Goal: Browse casually

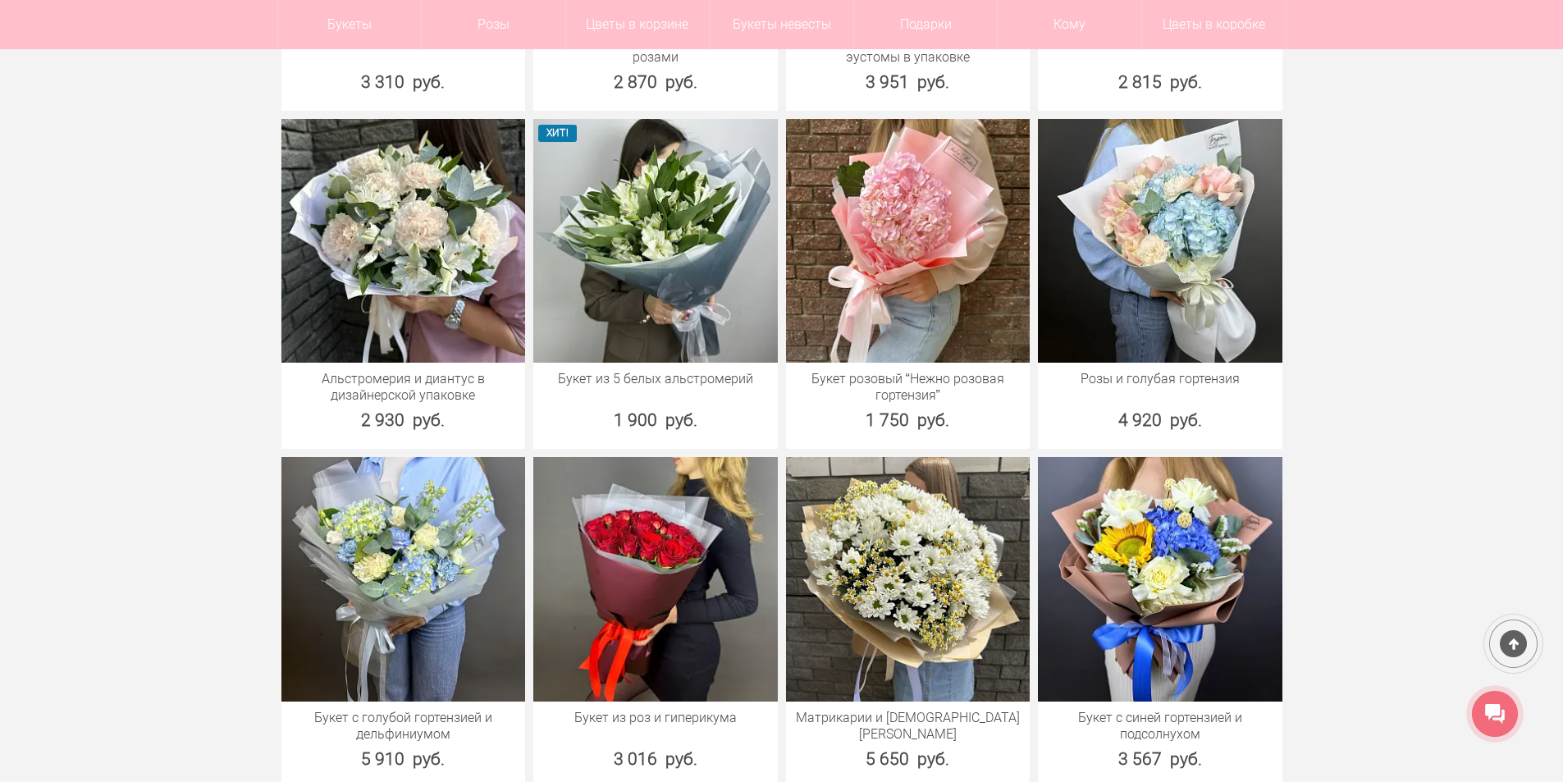
scroll to position [2215, 0]
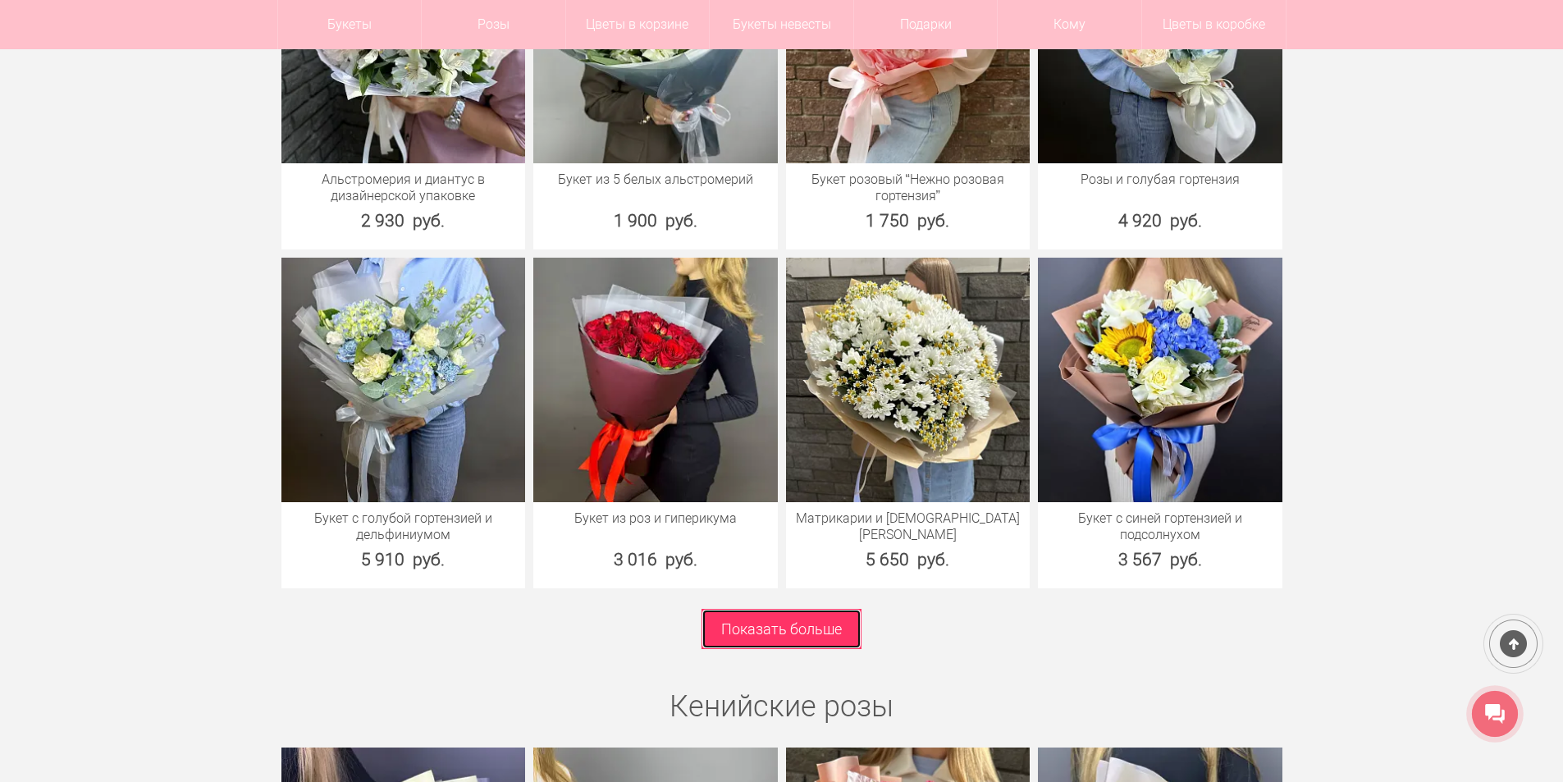
click at [743, 641] on link "Показать больше" at bounding box center [782, 629] width 160 height 40
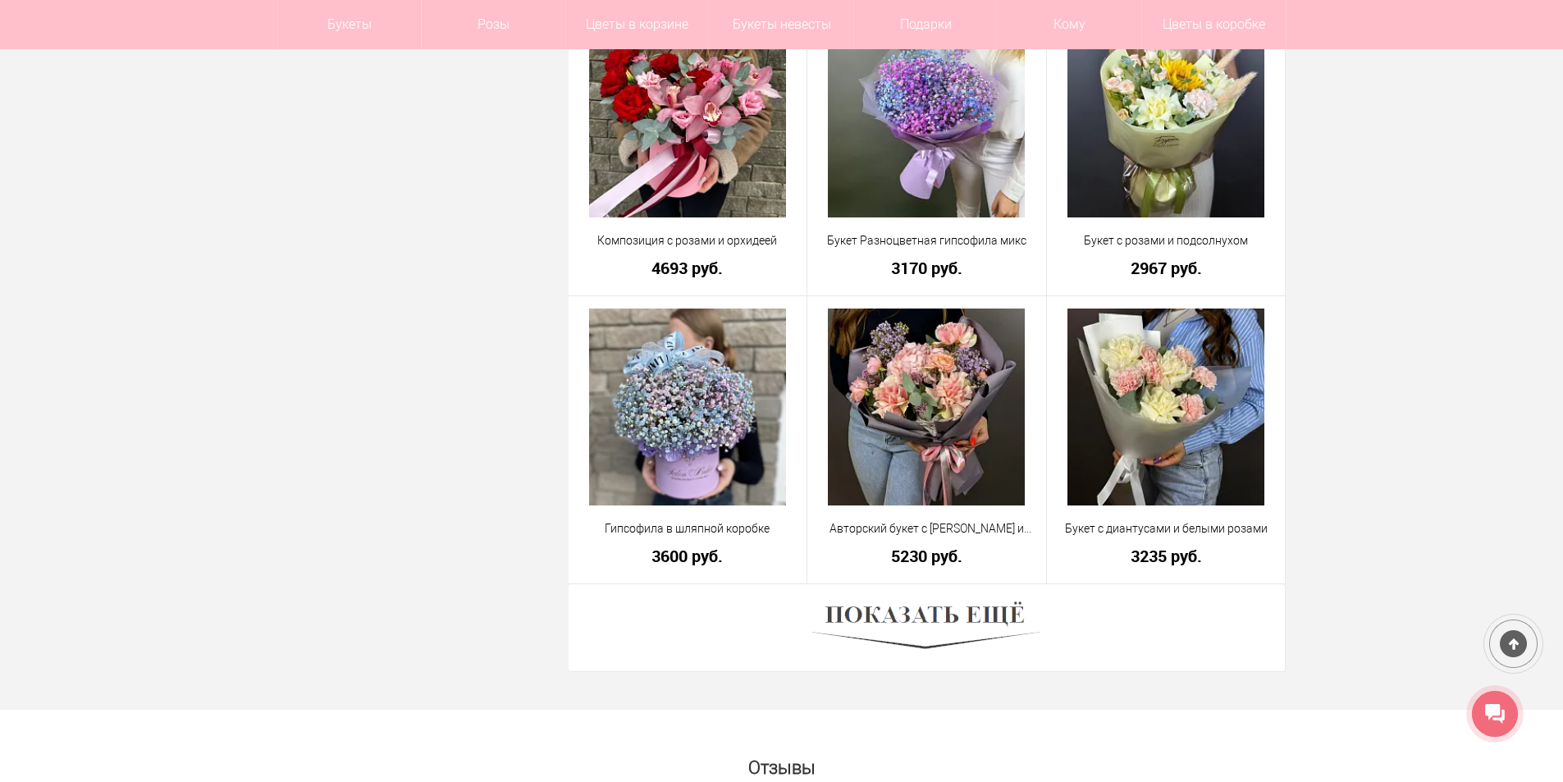
scroll to position [4431, 0]
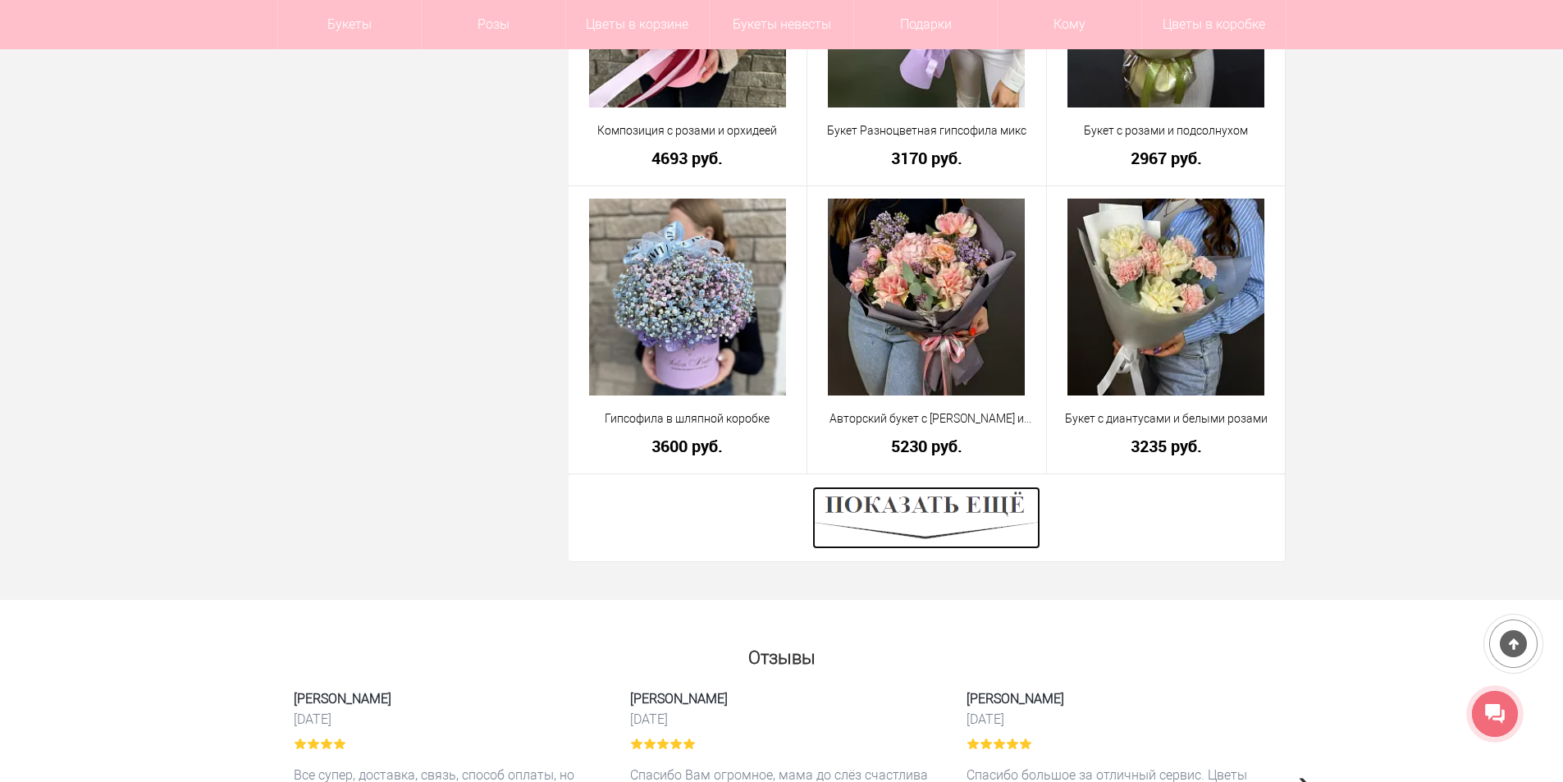
click at [896, 511] on img at bounding box center [926, 518] width 228 height 62
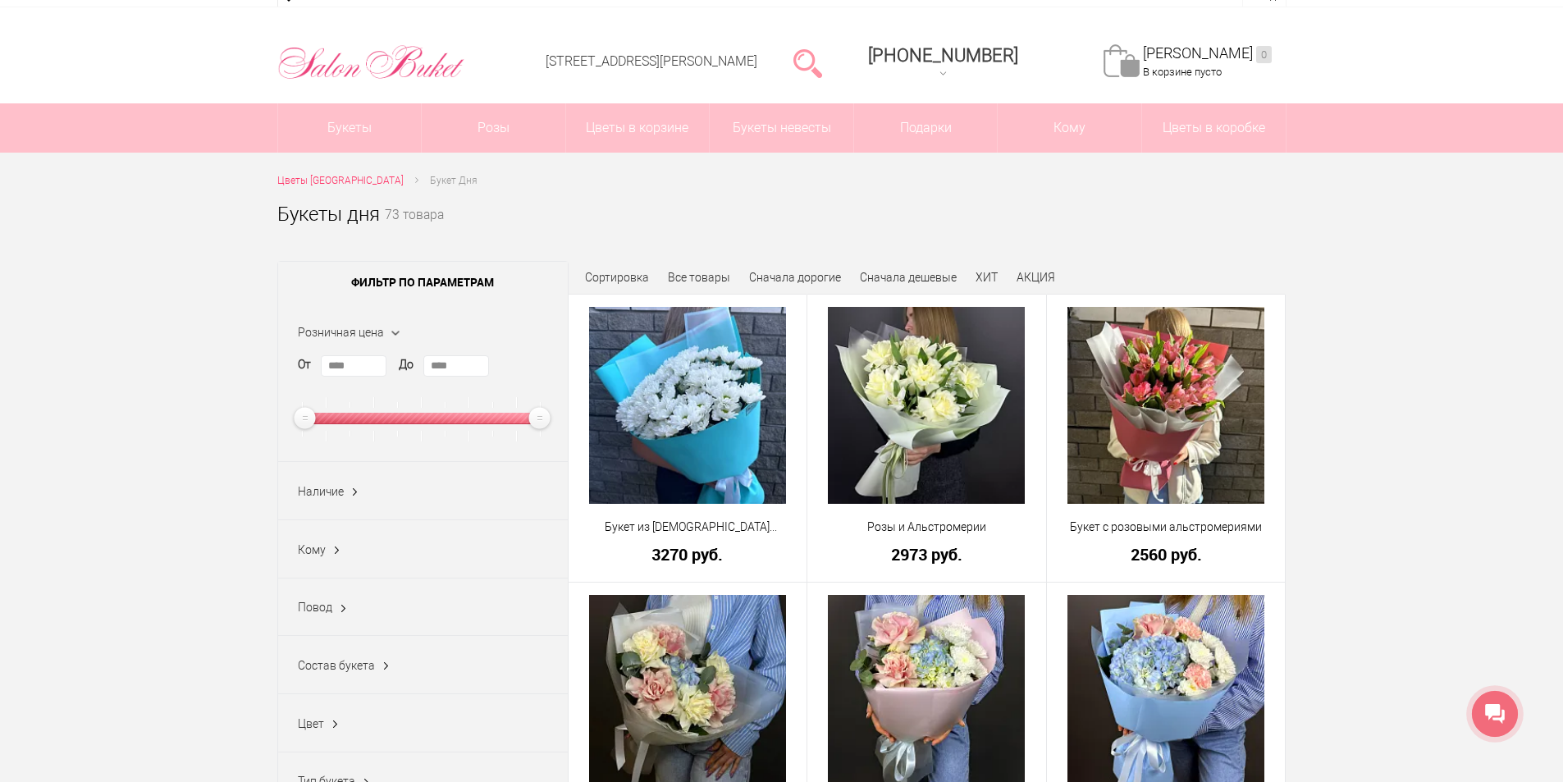
scroll to position [0, 0]
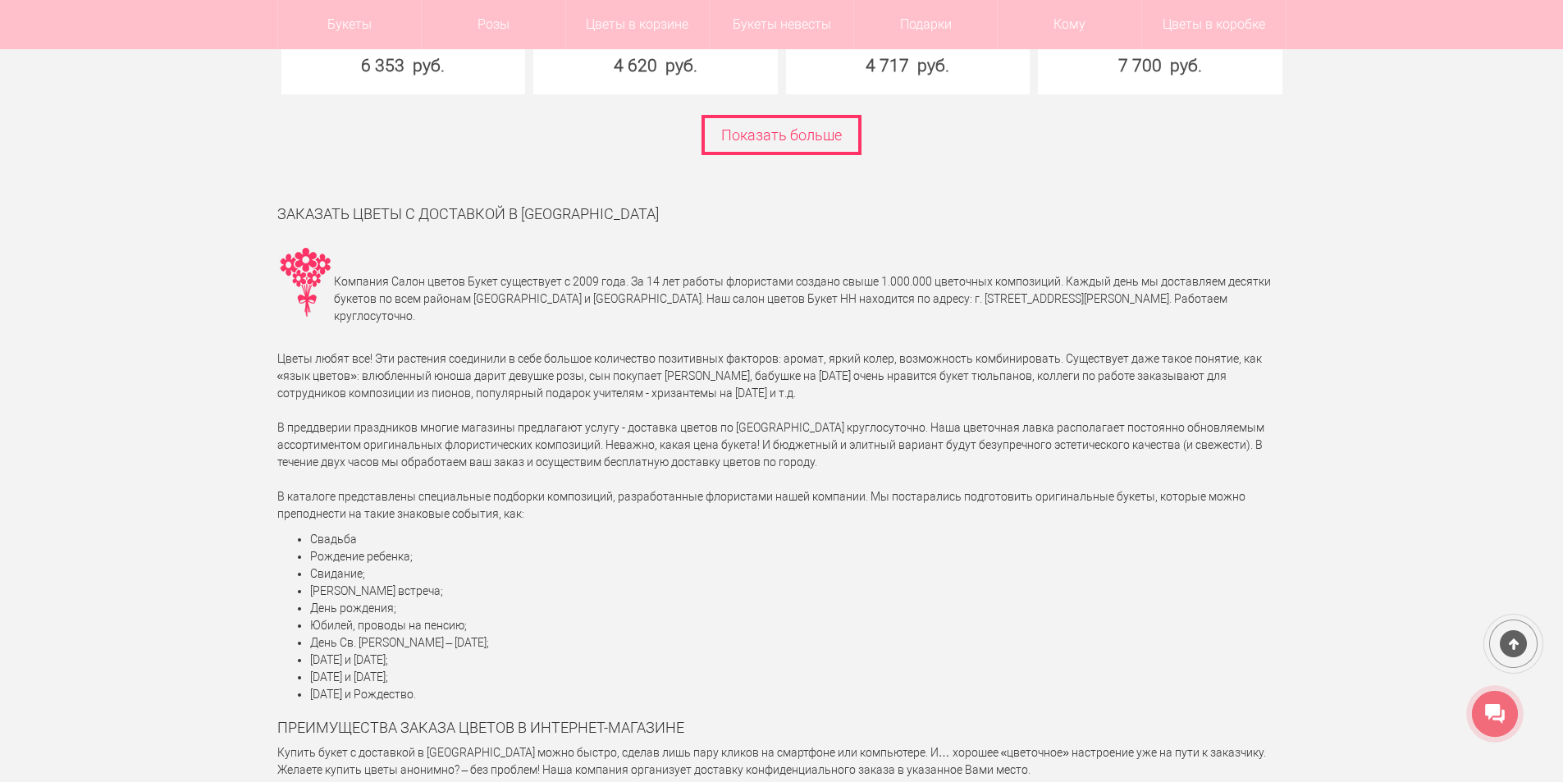
scroll to position [7647, 0]
